Goal: Information Seeking & Learning: Learn about a topic

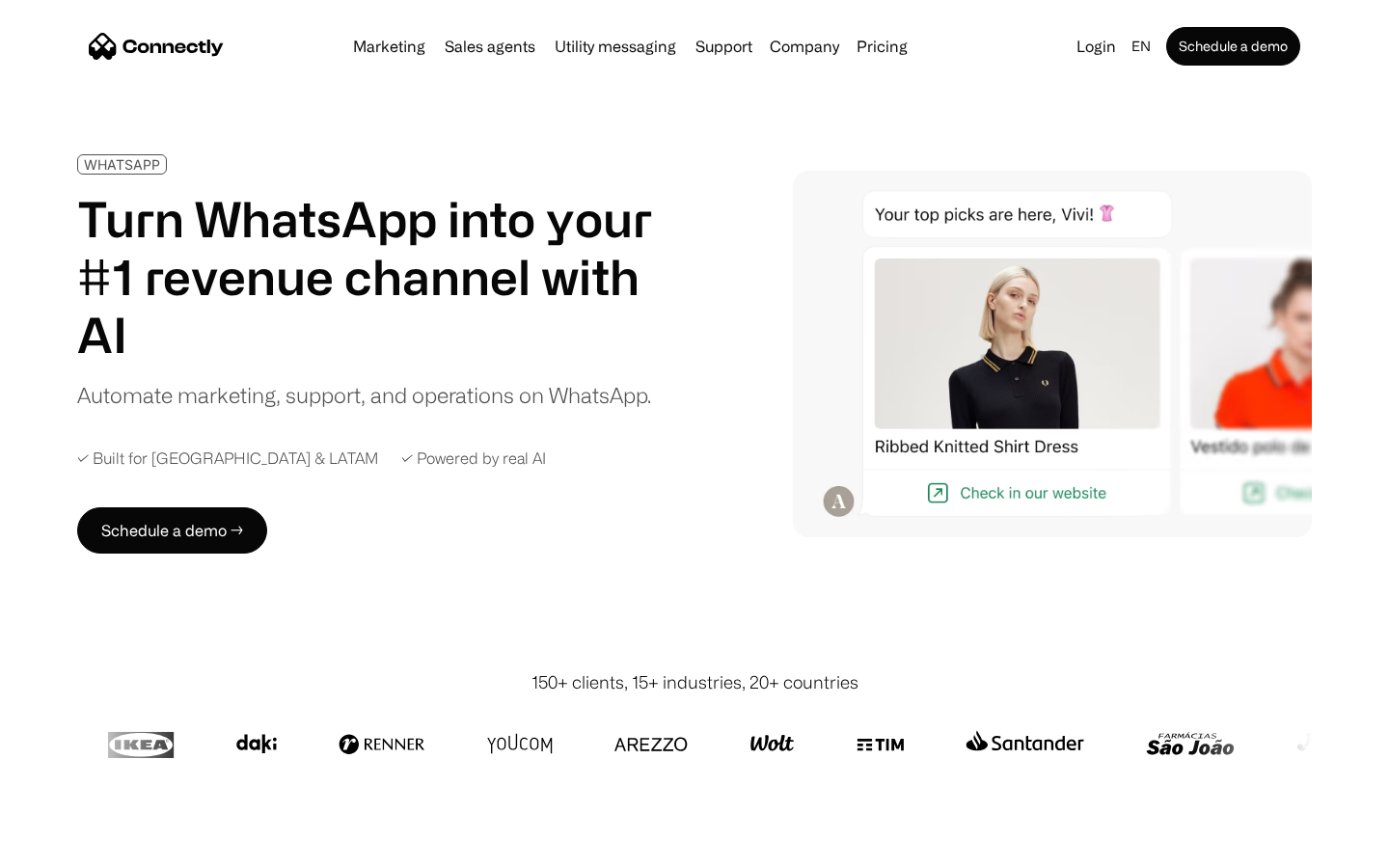
scroll to position [6264, 0]
